Goal: Task Accomplishment & Management: Use online tool/utility

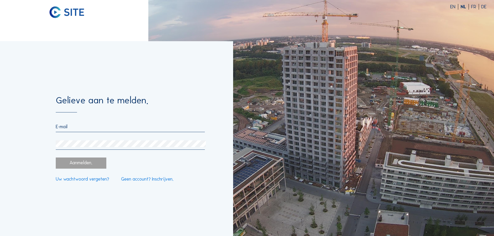
click at [80, 129] on input "email" at bounding box center [130, 127] width 149 height 6
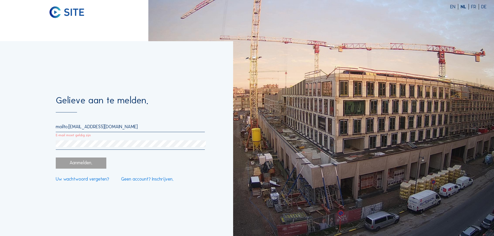
click at [69, 127] on input "mailto:[EMAIL_ADDRESS][DOMAIN_NAME]" at bounding box center [130, 127] width 149 height 6
type input "[EMAIL_ADDRESS][DOMAIN_NAME]"
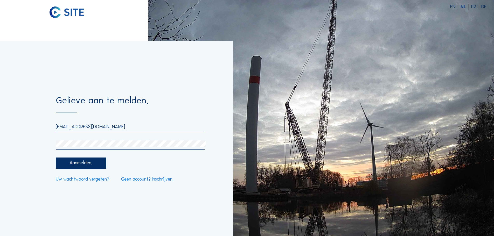
click at [94, 162] on div "Aanmelden." at bounding box center [81, 163] width 50 height 11
click at [74, 164] on div "Aanmelden." at bounding box center [81, 163] width 50 height 11
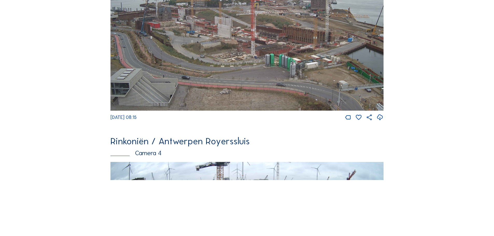
scroll to position [706, 0]
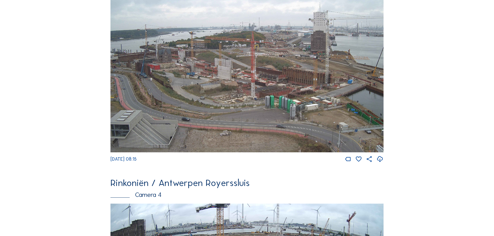
click at [157, 54] on img at bounding box center [247, 76] width 273 height 154
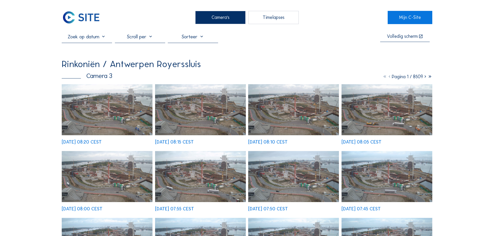
click at [84, 106] on img at bounding box center [107, 109] width 91 height 51
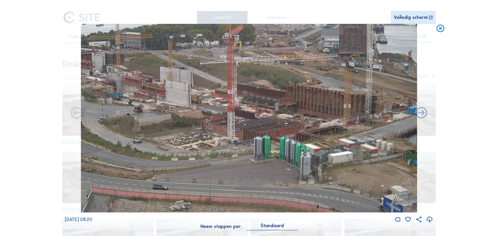
click at [444, 29] on icon at bounding box center [440, 29] width 9 height 10
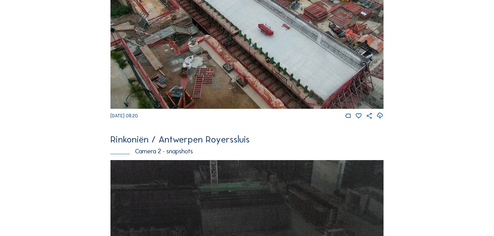
scroll to position [228, 0]
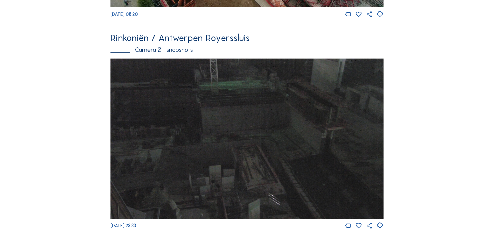
click at [248, 137] on img at bounding box center [247, 139] width 273 height 160
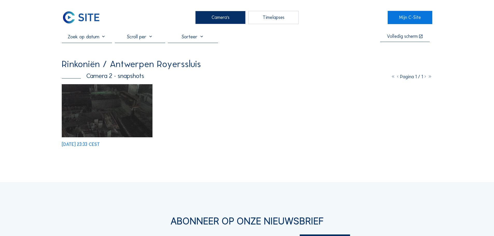
scroll to position [104, 0]
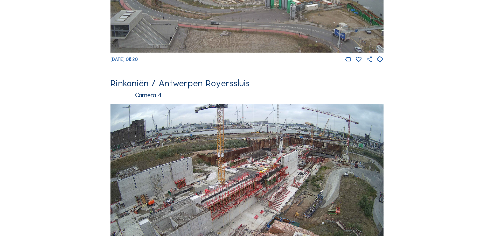
scroll to position [830, 0]
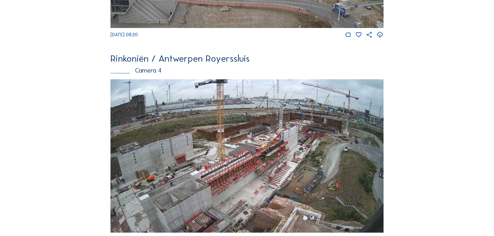
click at [252, 157] on img at bounding box center [247, 156] width 273 height 154
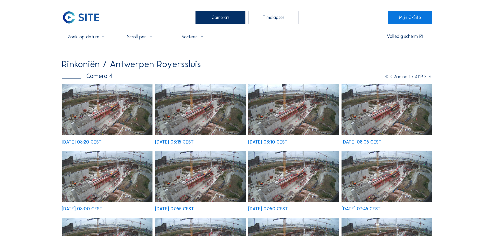
click at [101, 105] on img at bounding box center [107, 109] width 91 height 51
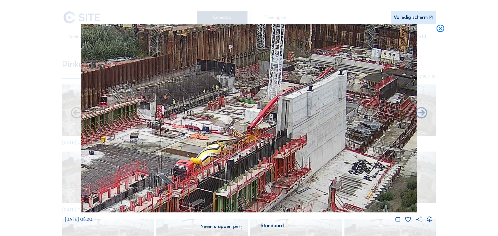
drag, startPoint x: 166, startPoint y: 73, endPoint x: 272, endPoint y: 75, distance: 106.4
click at [272, 75] on img at bounding box center [249, 118] width 336 height 189
